Goal: Check status: Check status

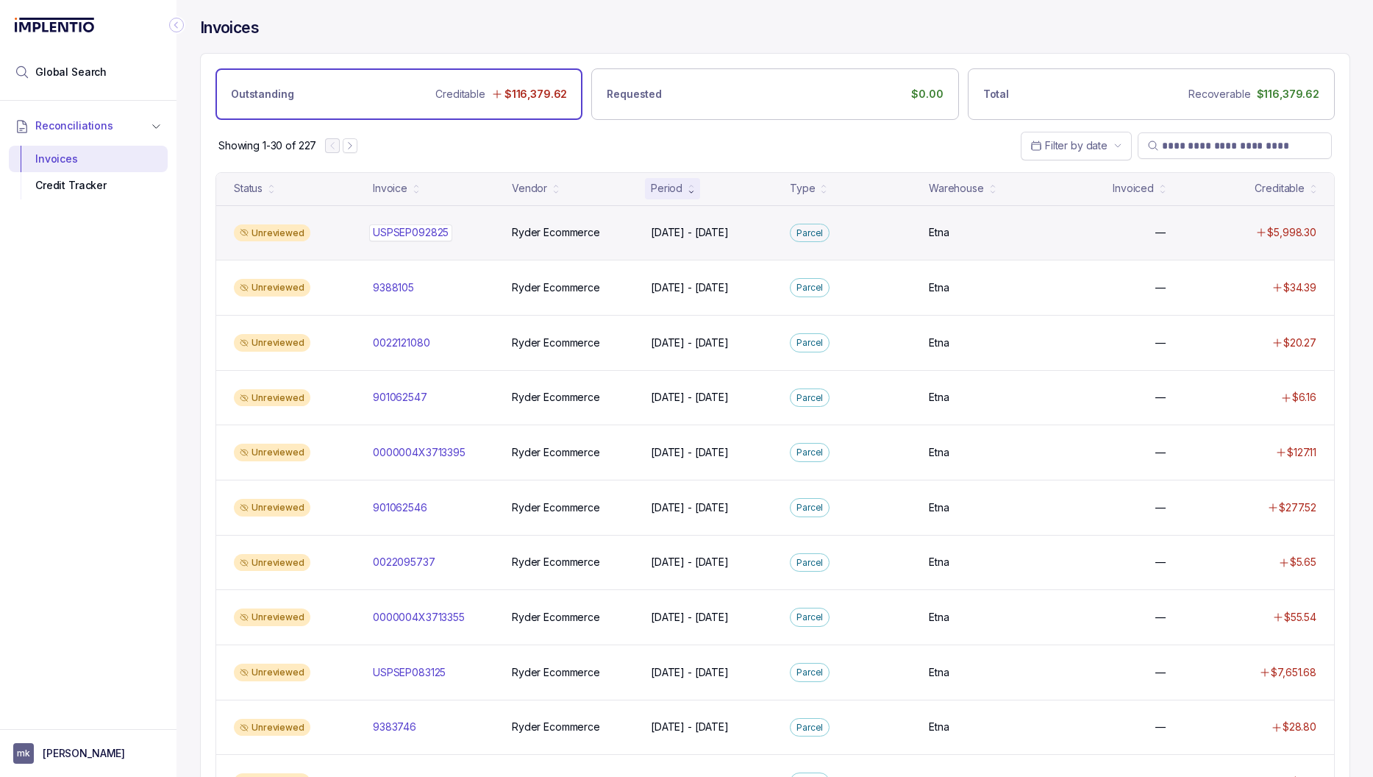
click at [437, 225] on p "USPSEP092825" at bounding box center [410, 232] width 83 height 16
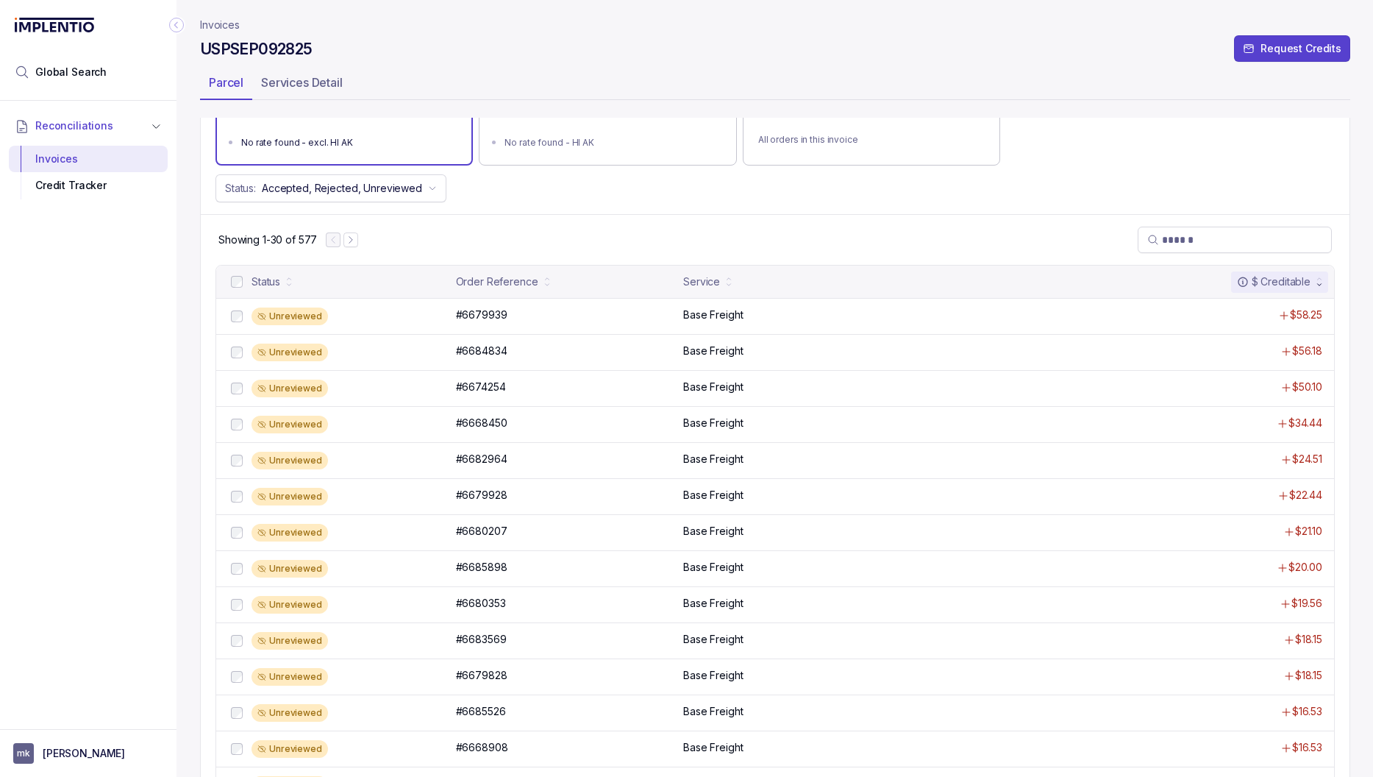
scroll to position [171, 0]
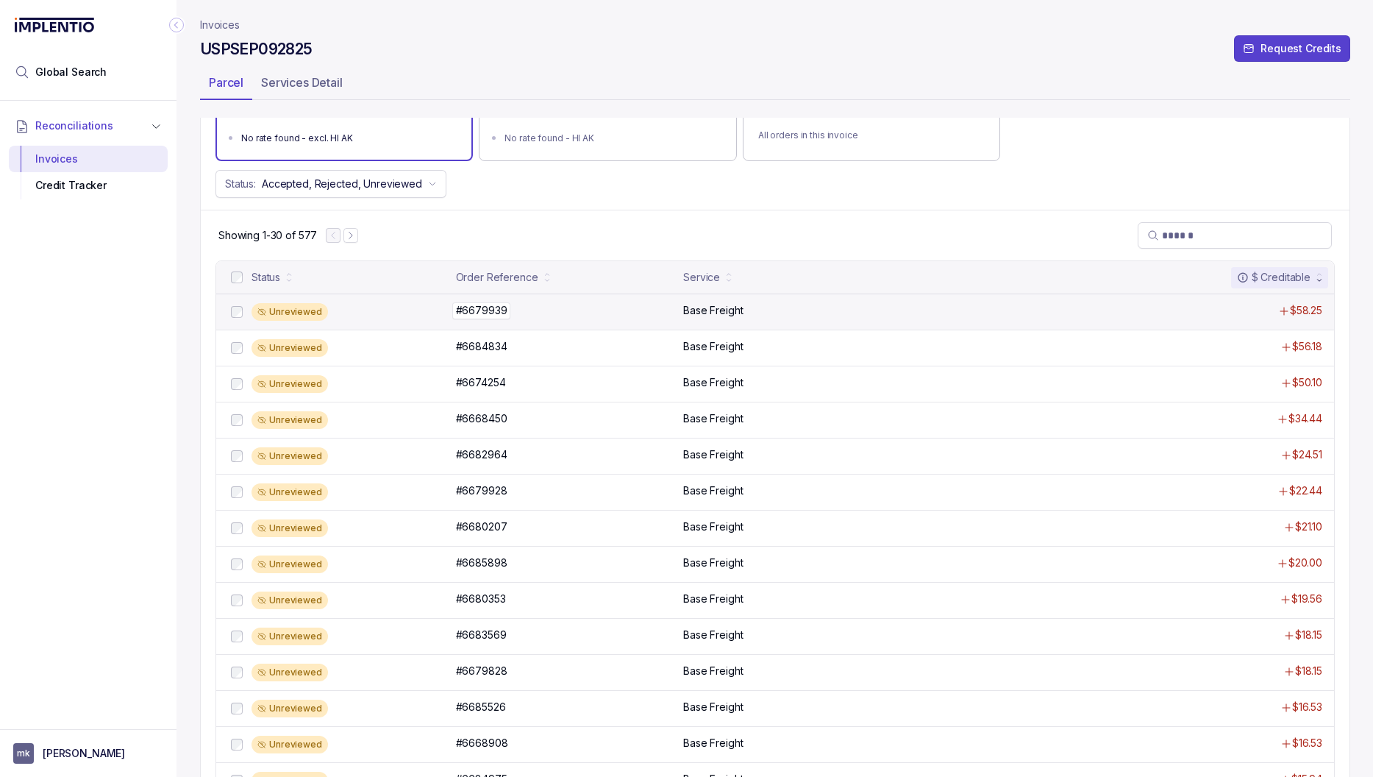
click at [541, 309] on div "#6679939 #6679939" at bounding box center [565, 310] width 219 height 15
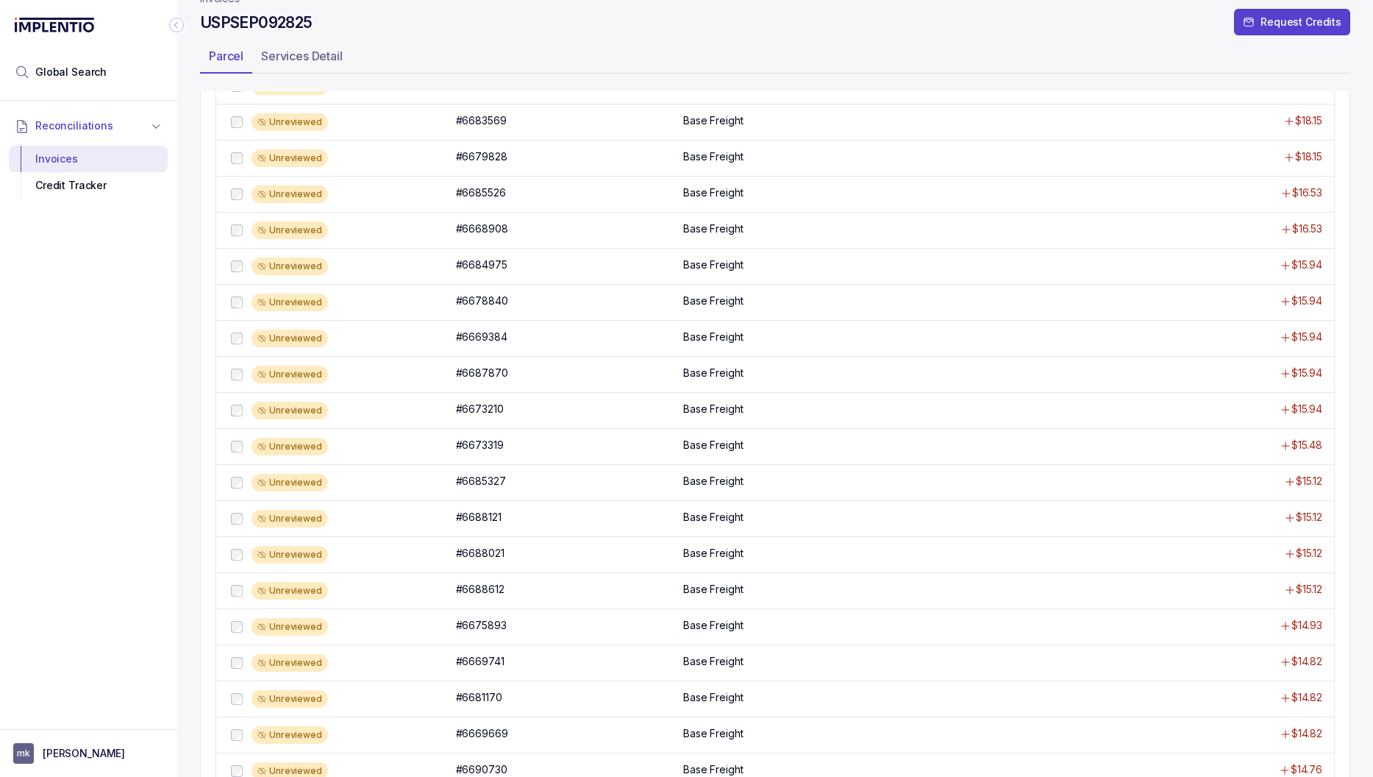
scroll to position [786, 0]
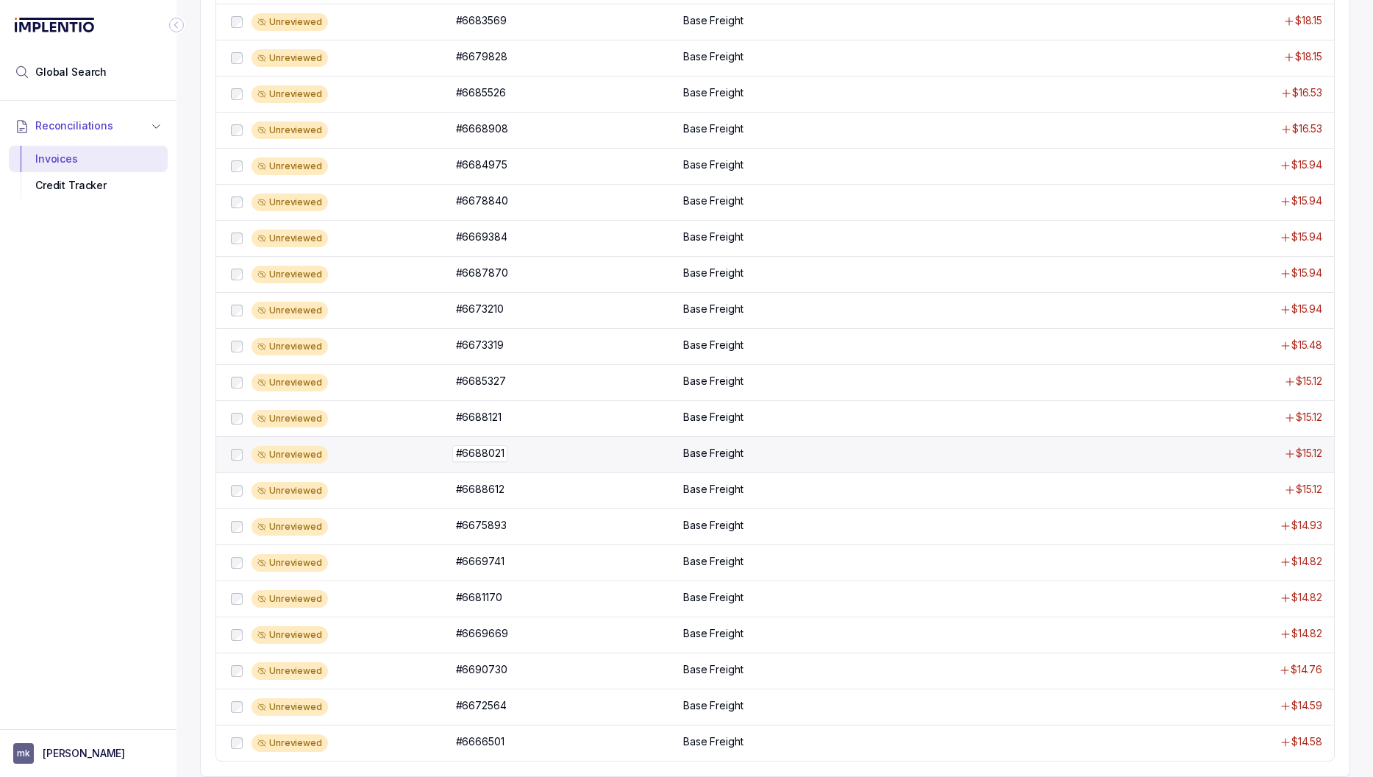
click at [566, 449] on div "#6688021 #6688021" at bounding box center [565, 453] width 219 height 15
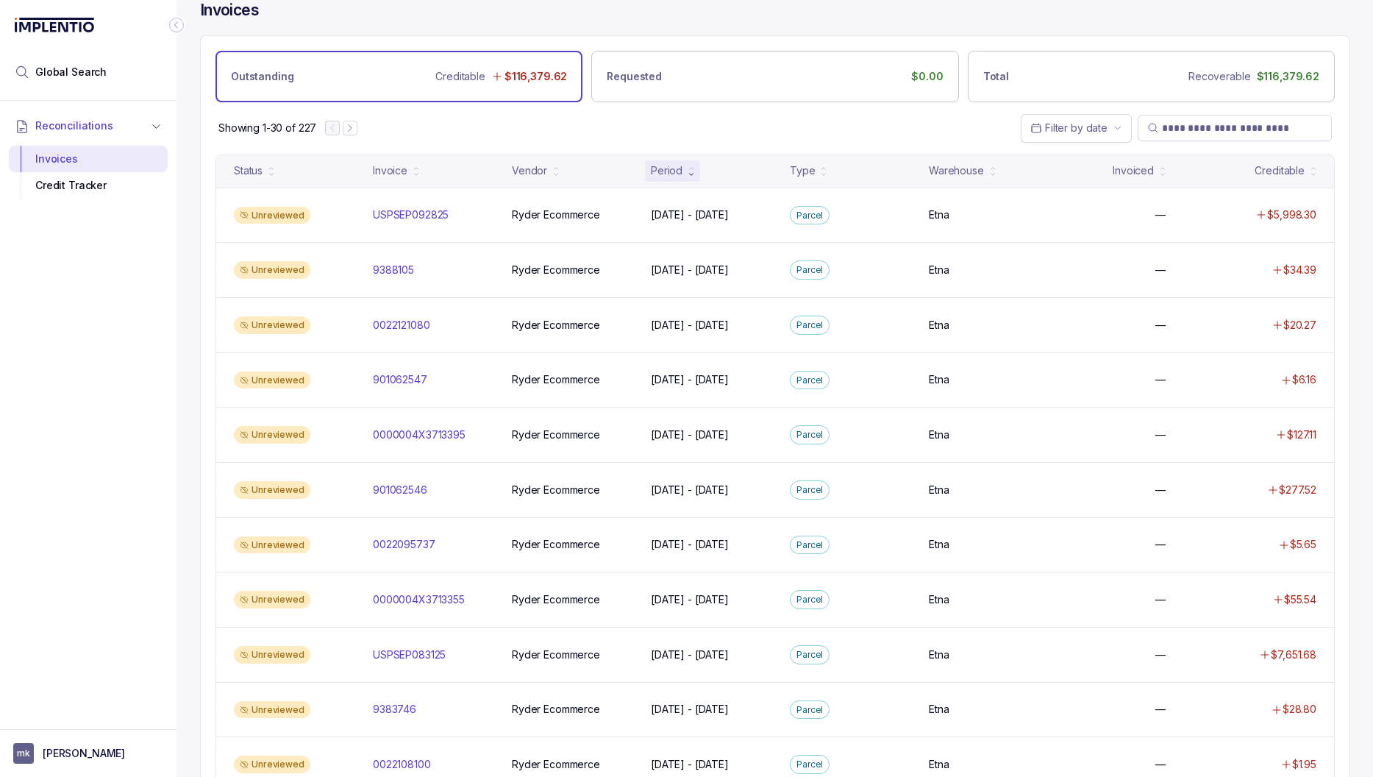
scroll to position [20, 0]
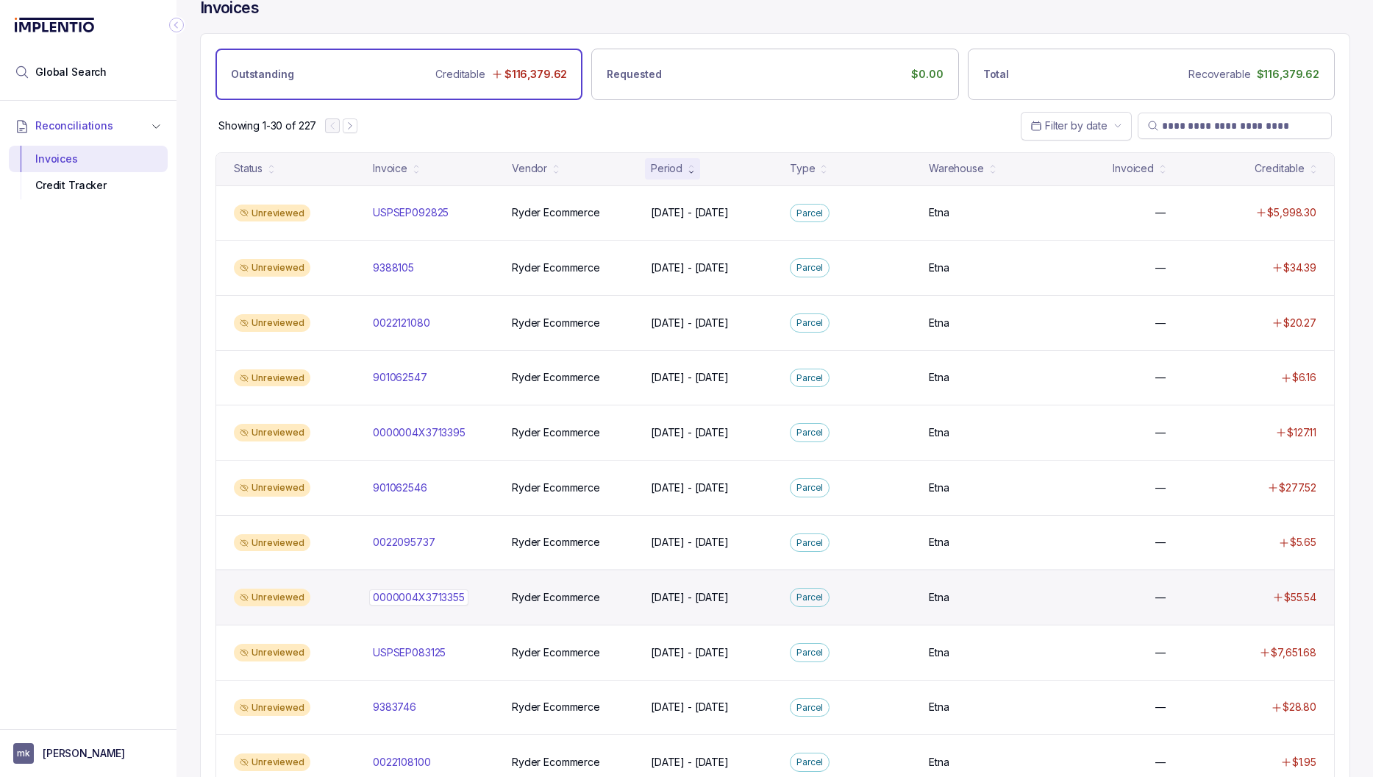
click at [436, 596] on p "0000004X3713355" at bounding box center [418, 597] width 99 height 16
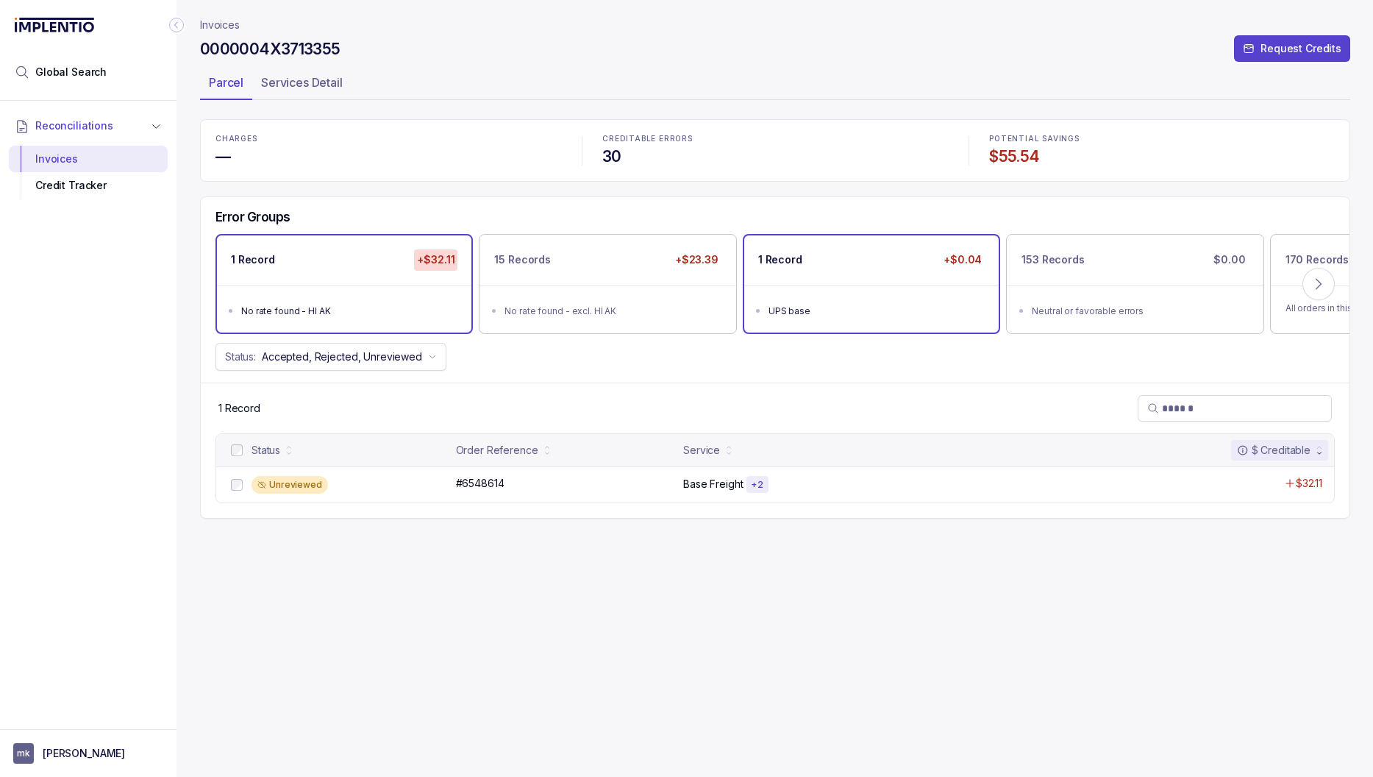
click at [881, 299] on ul "UPS base" at bounding box center [871, 308] width 255 height 47
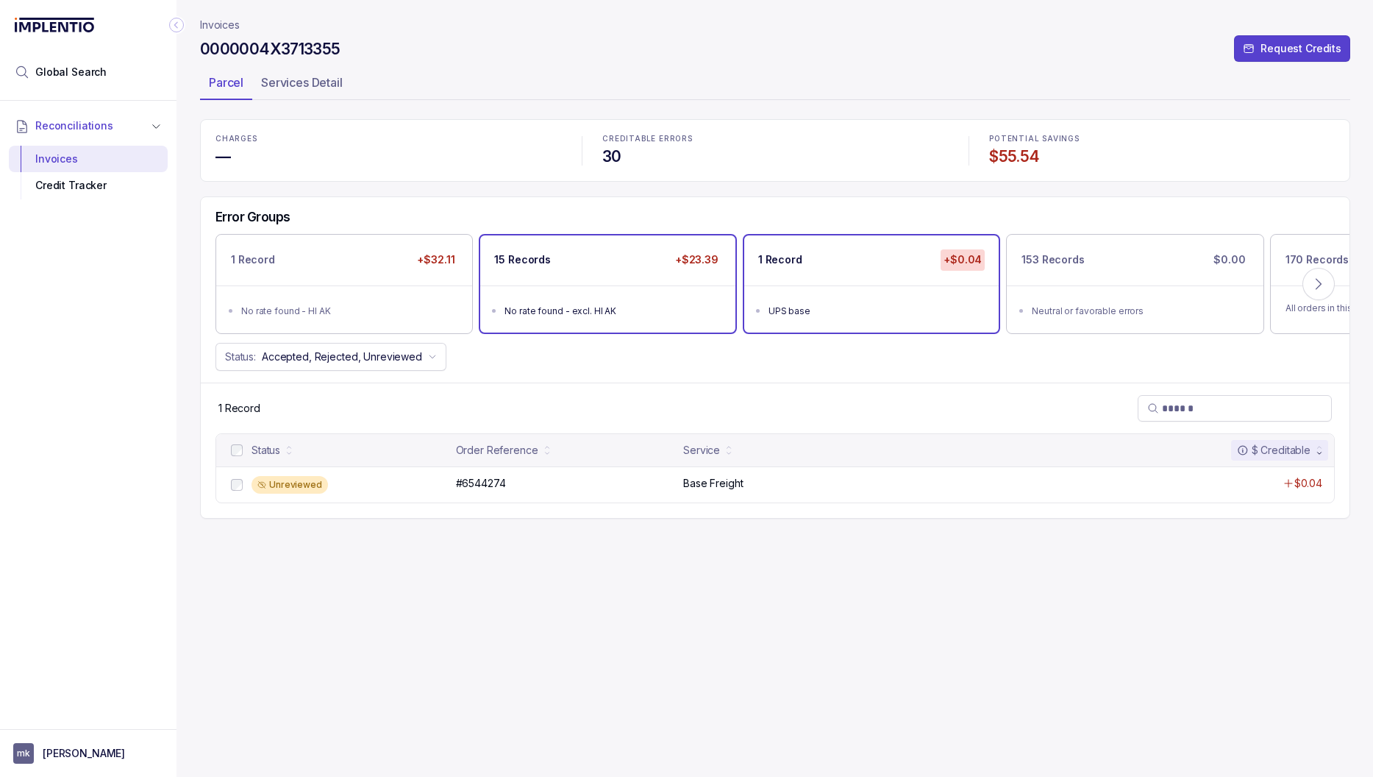
click at [642, 291] on ul "No rate found - excl. HI AK" at bounding box center [607, 308] width 255 height 47
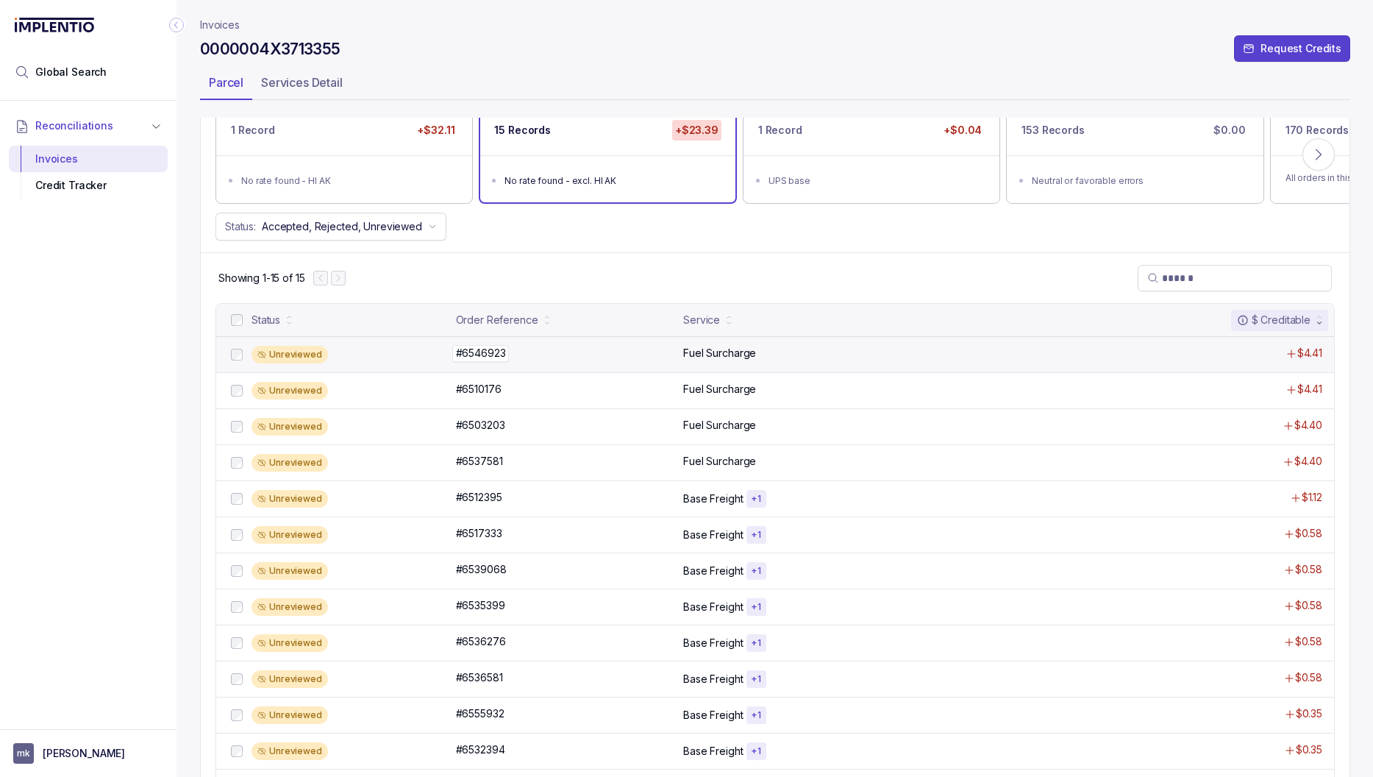
scroll to position [131, 0]
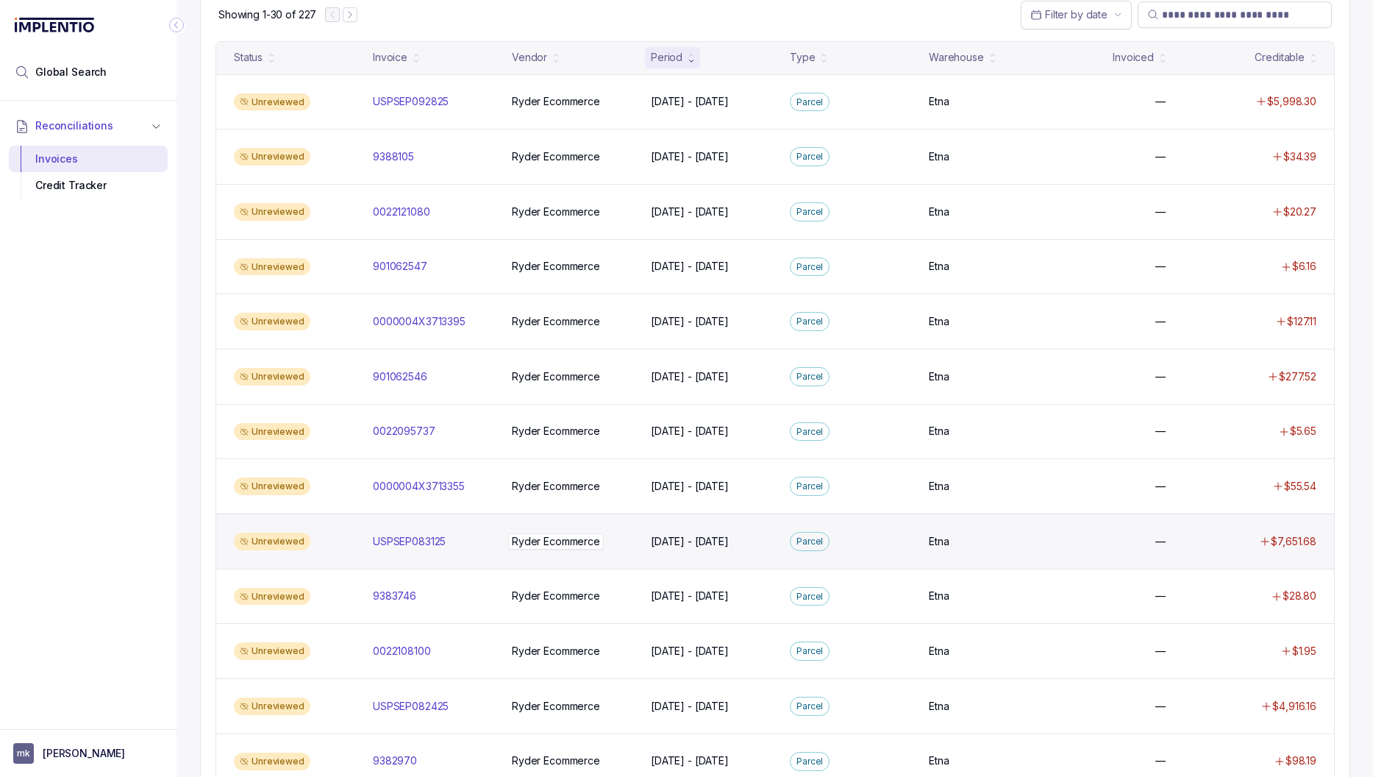
click at [574, 546] on p "Ryder Ecommerce" at bounding box center [556, 541] width 96 height 16
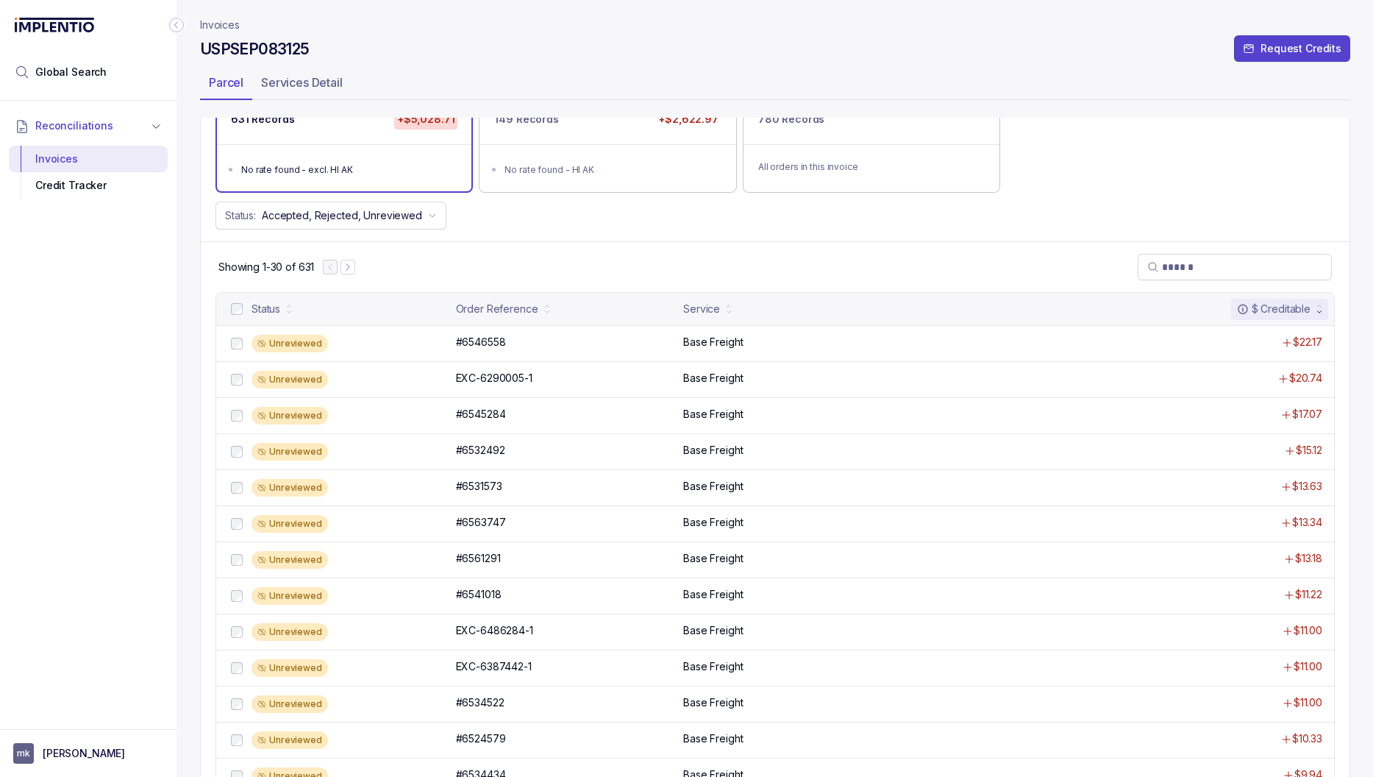
scroll to position [126, 0]
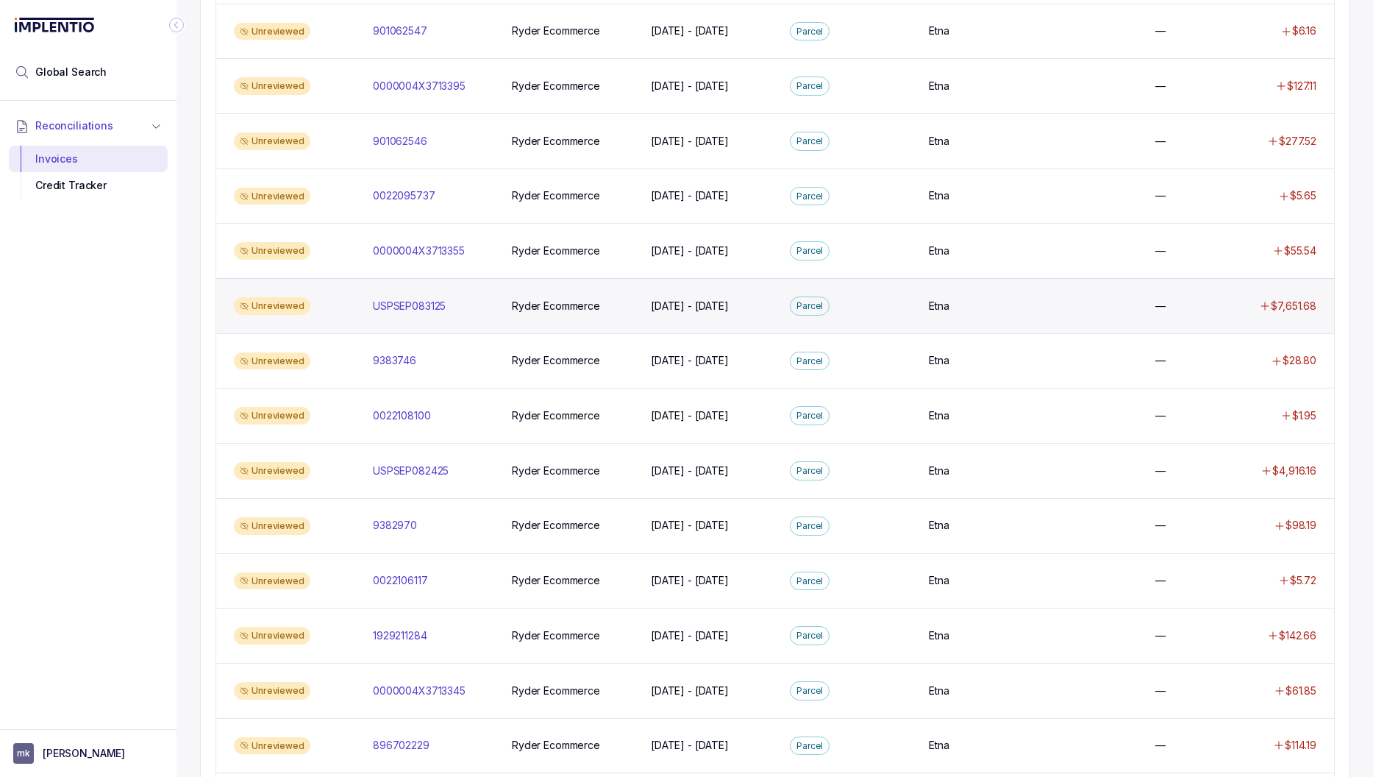
scroll to position [372, 0]
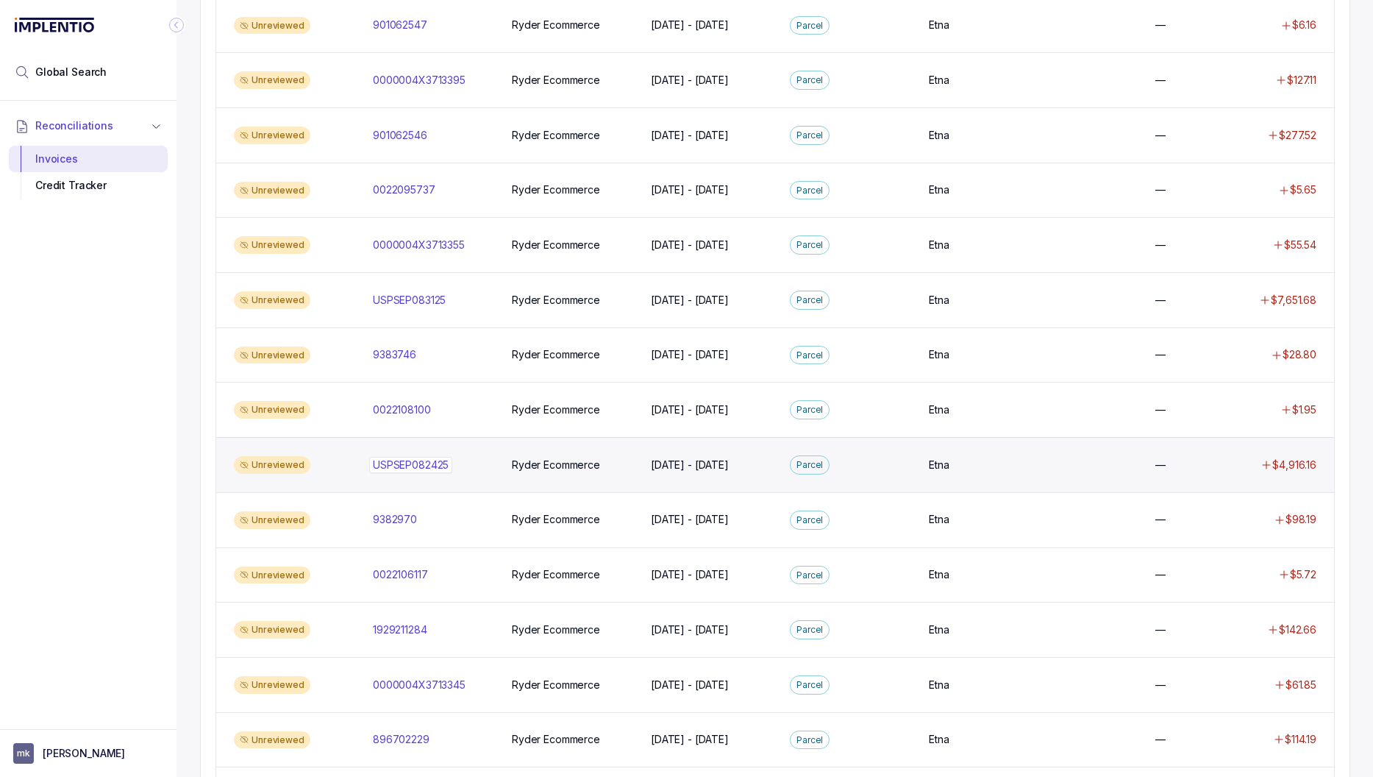
click at [424, 461] on p "USPSEP082425" at bounding box center [410, 465] width 83 height 16
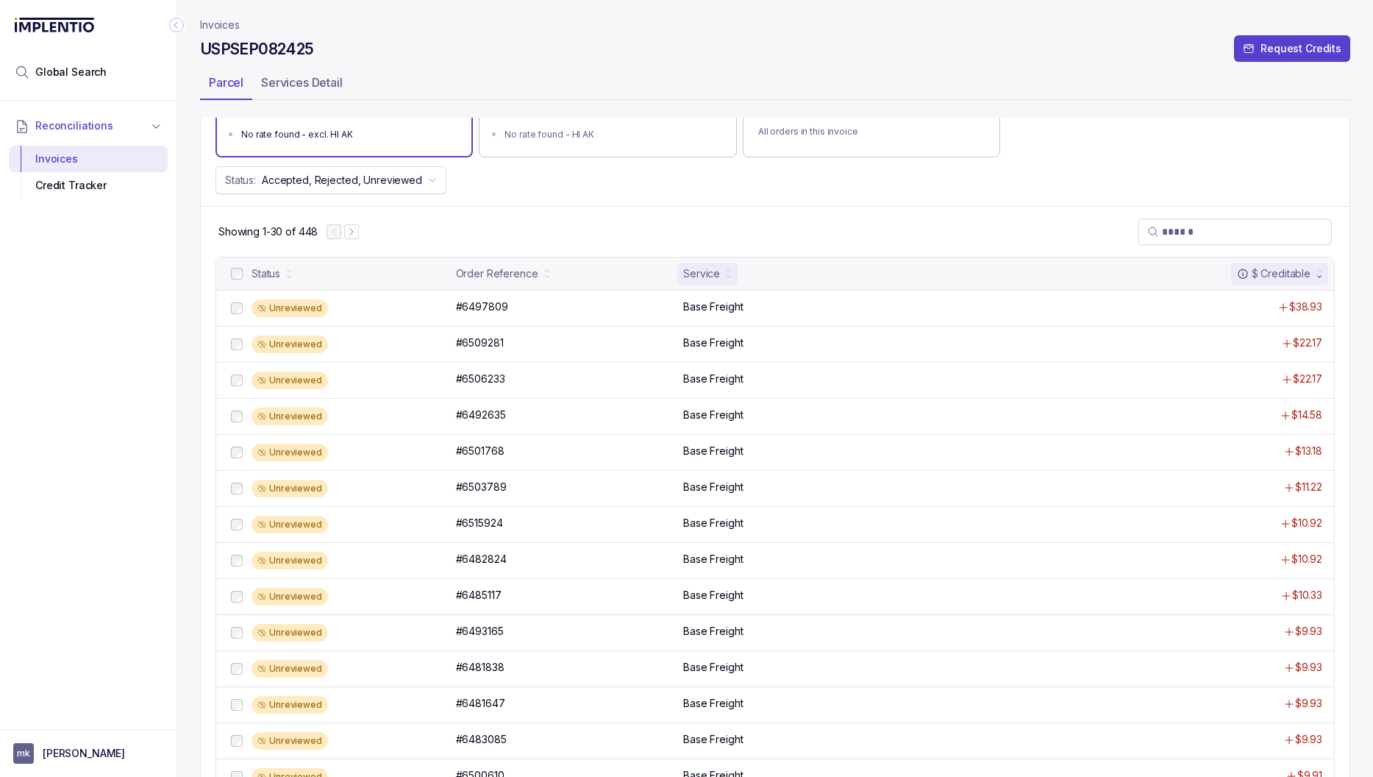
scroll to position [179, 0]
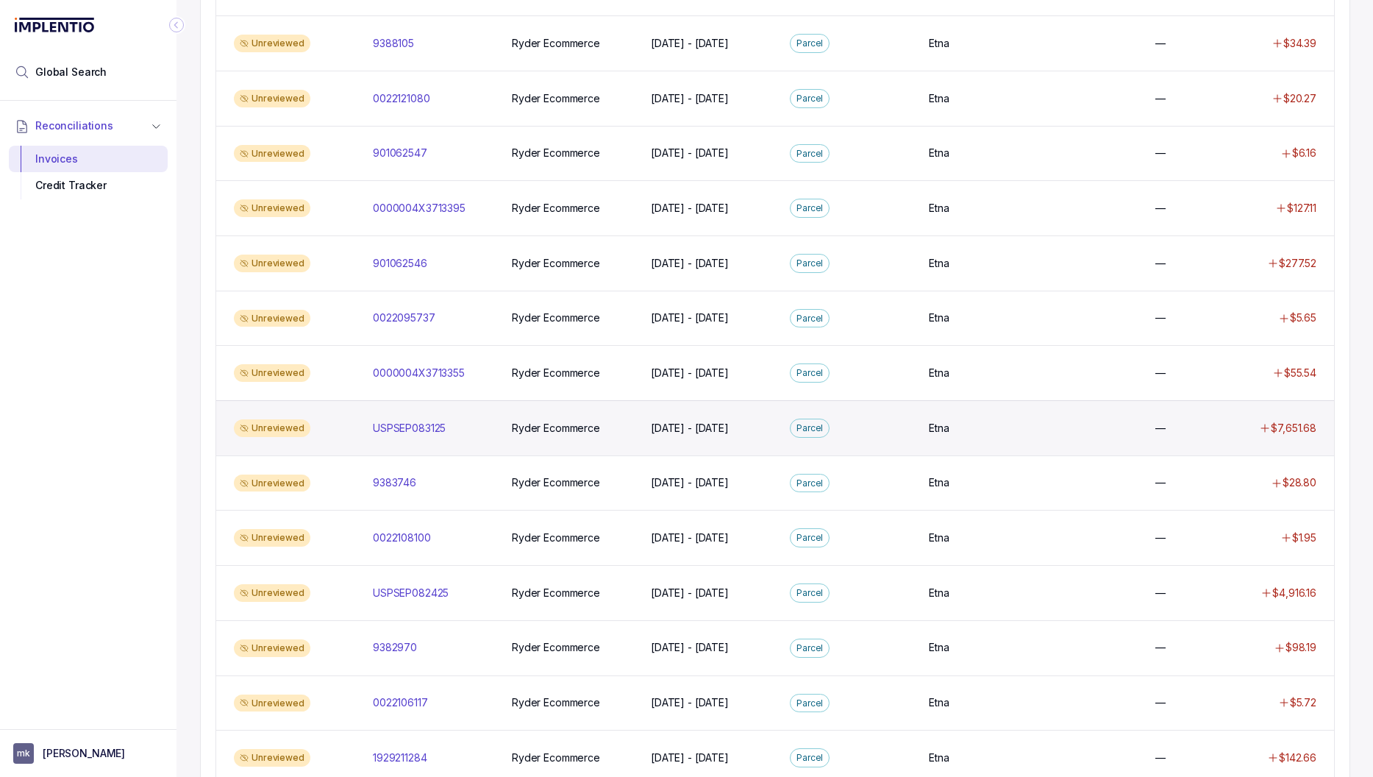
scroll to position [255, 0]
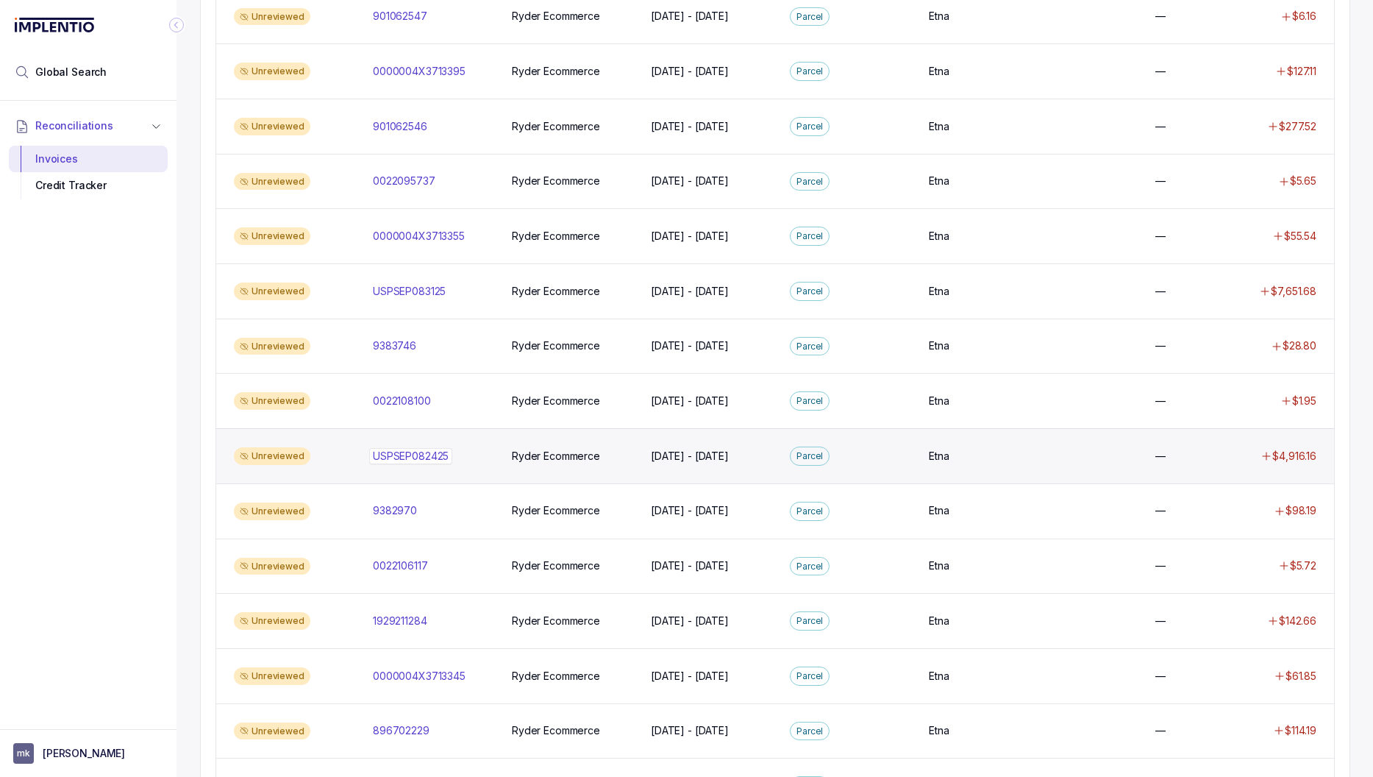
click at [399, 458] on p "USPSEP082425" at bounding box center [410, 456] width 83 height 16
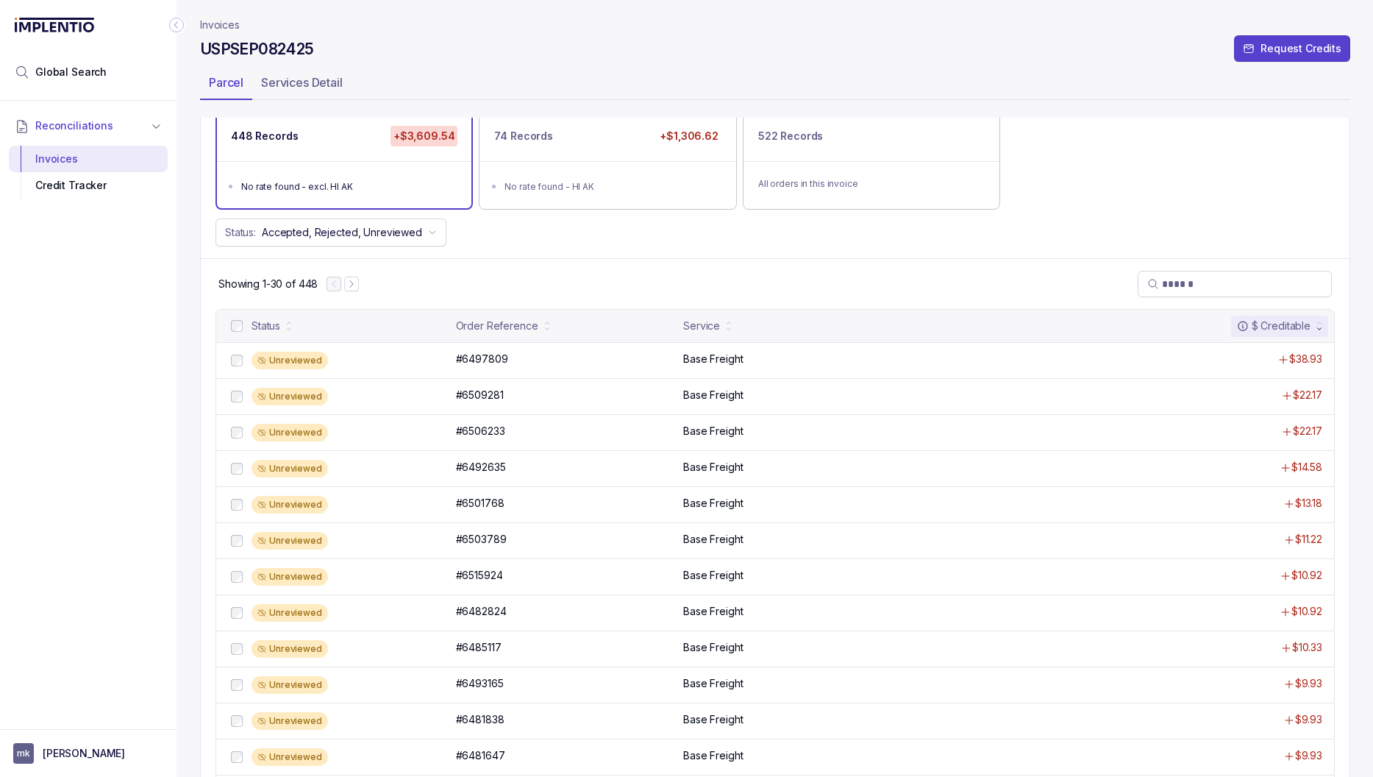
scroll to position [121, 0]
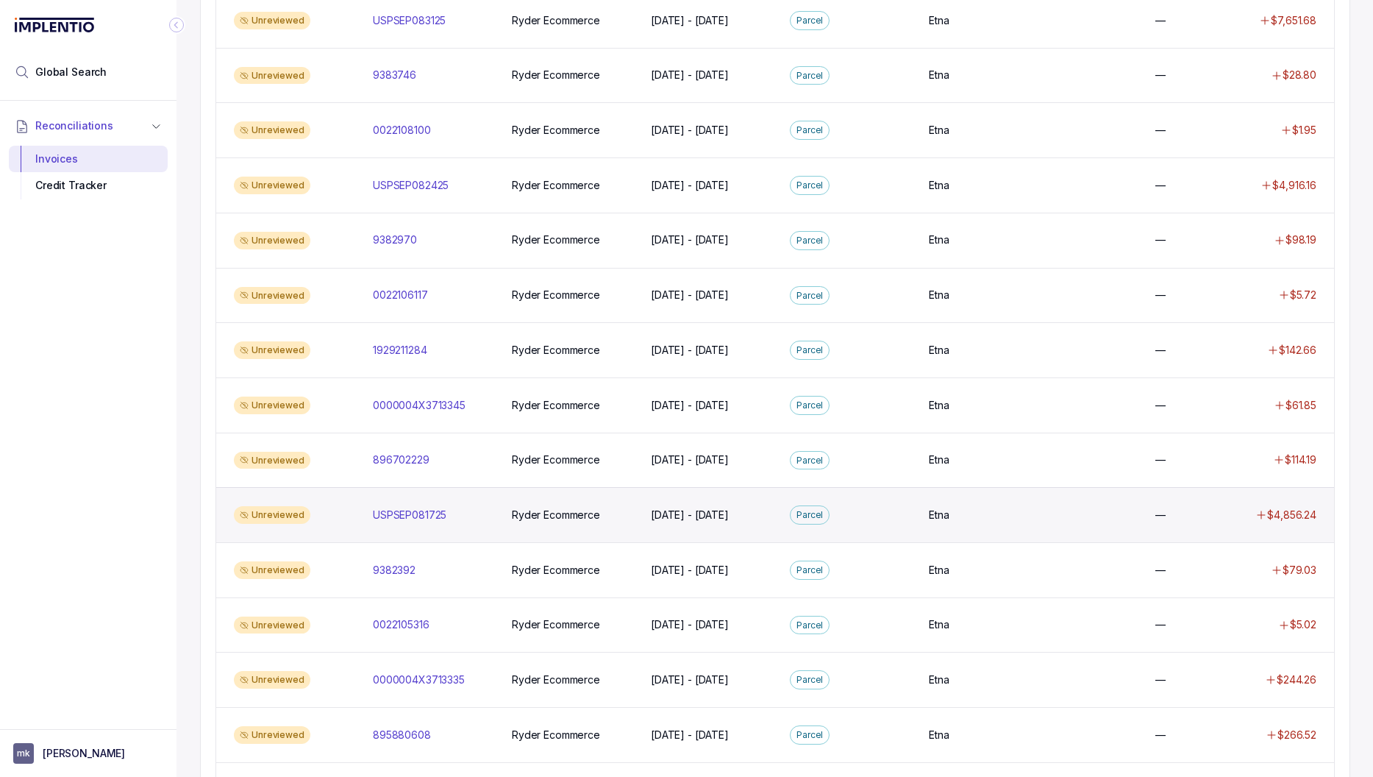
scroll to position [1110, 0]
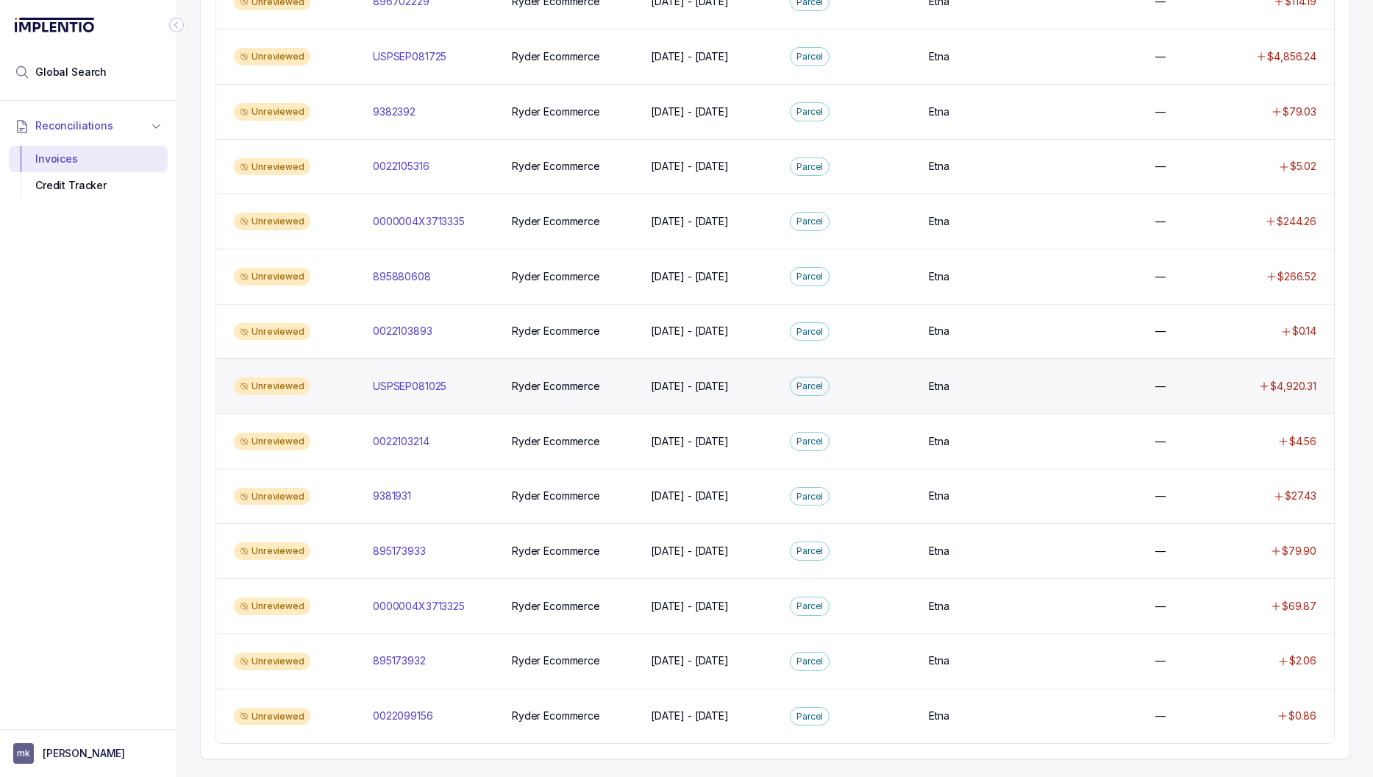
click at [391, 394] on div "Unreviewed USPSEP081025 USPSEP081025 Ryder Ecommerce Ryder Ecommerce [DATE] - […" at bounding box center [775, 385] width 1118 height 55
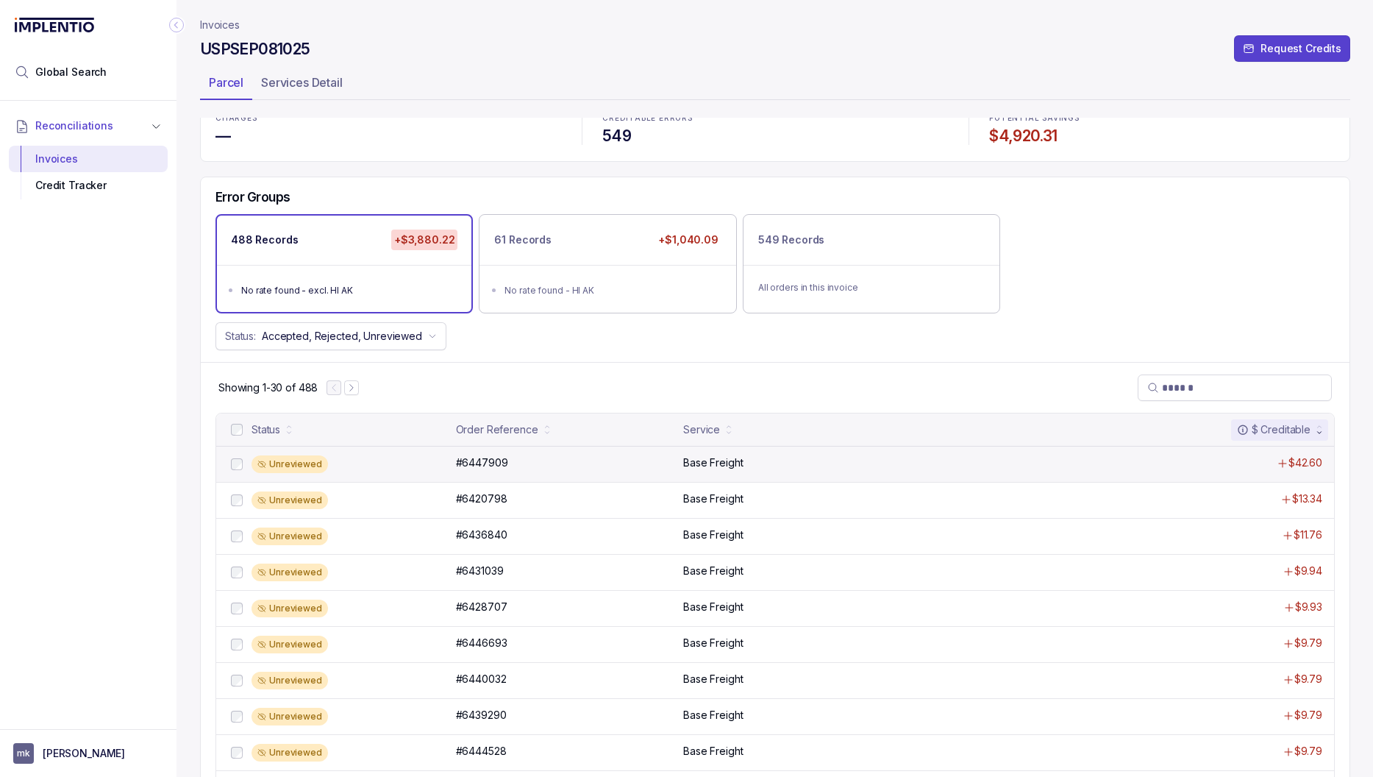
scroll to position [20, 0]
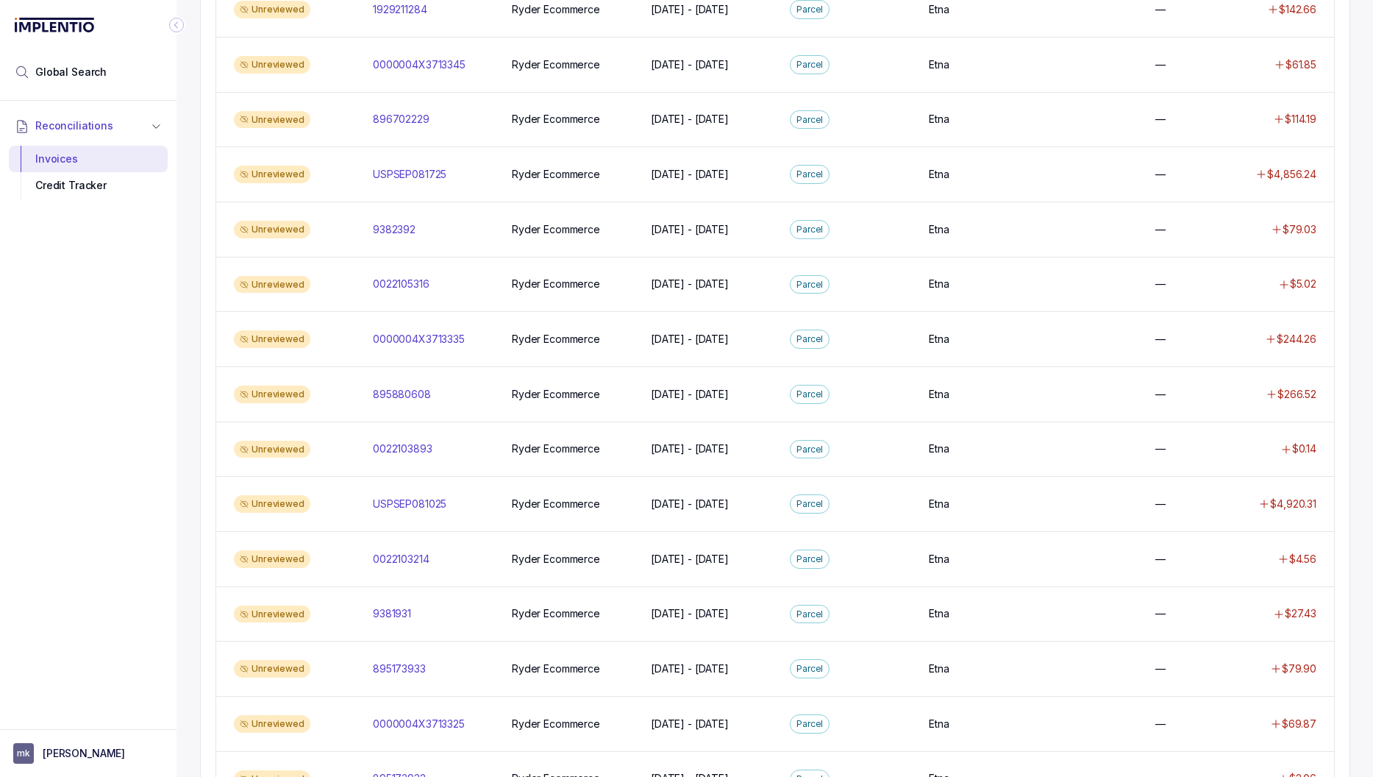
scroll to position [1110, 0]
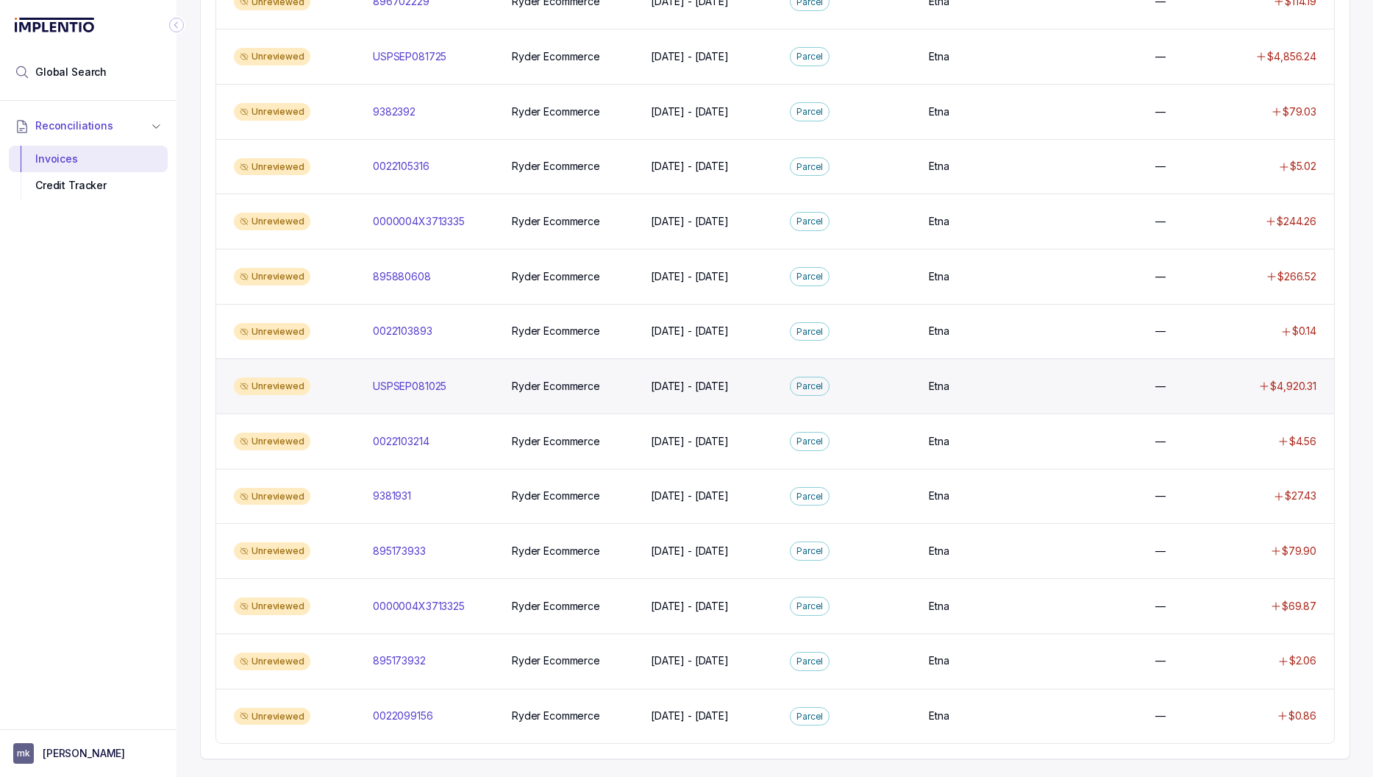
click at [410, 394] on div "Unreviewed USPSEP081025 USPSEP081025 Ryder Ecommerce Ryder Ecommerce [DATE] - […" at bounding box center [775, 385] width 1118 height 55
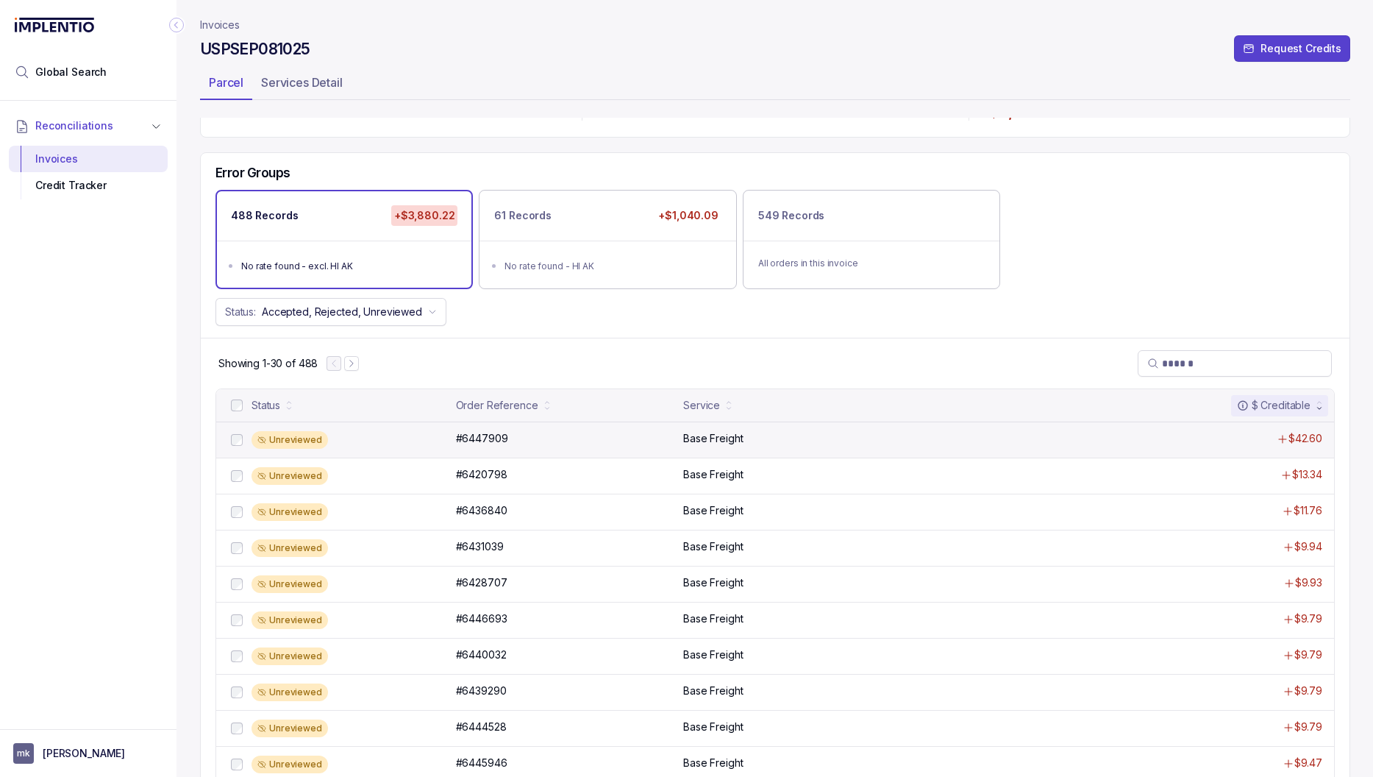
scroll to position [44, 0]
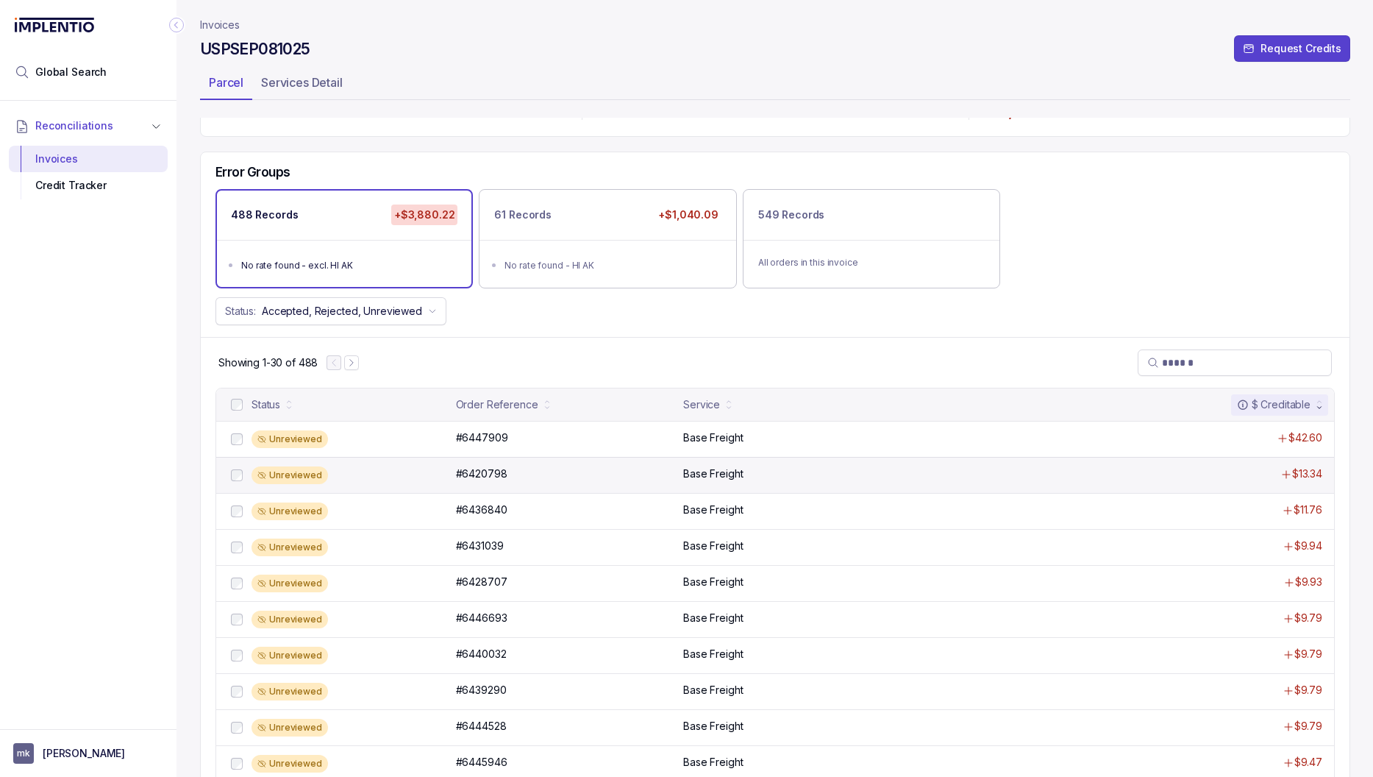
click at [481, 486] on div "Unreviewed #6420798 #6420798 Base Freight $13.34" at bounding box center [775, 475] width 1118 height 36
